Goal: Information Seeking & Learning: Learn about a topic

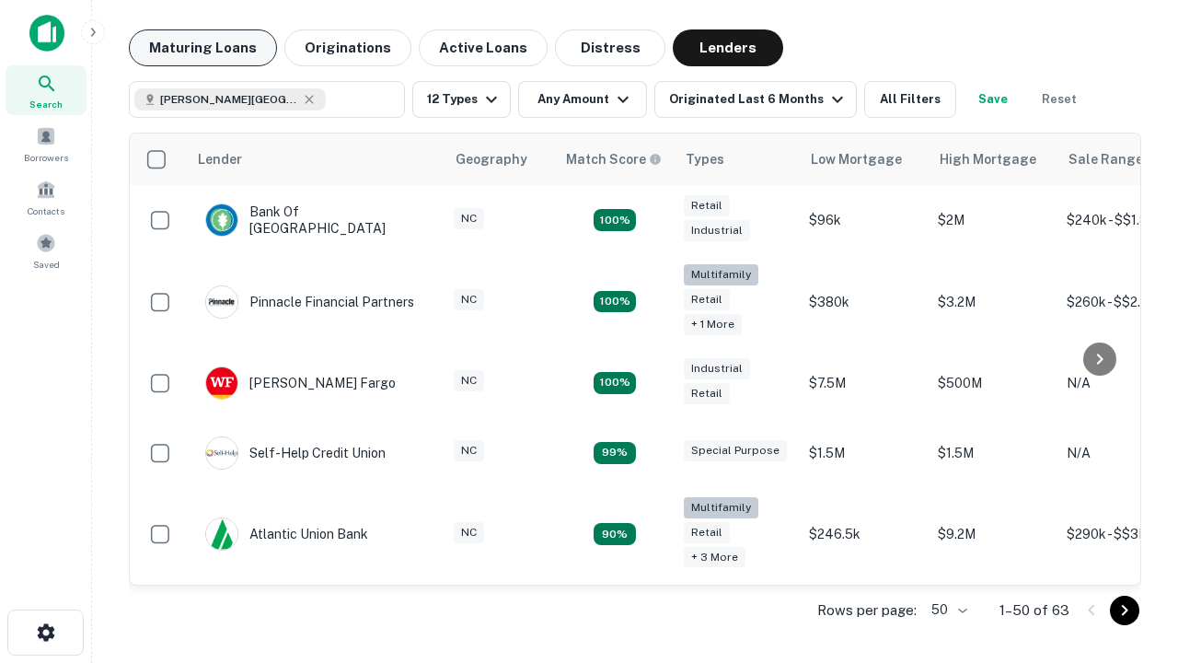
click at [202, 48] on button "Maturing Loans" at bounding box center [203, 47] width 148 height 37
